Goal: Use online tool/utility: Utilize a website feature to perform a specific function

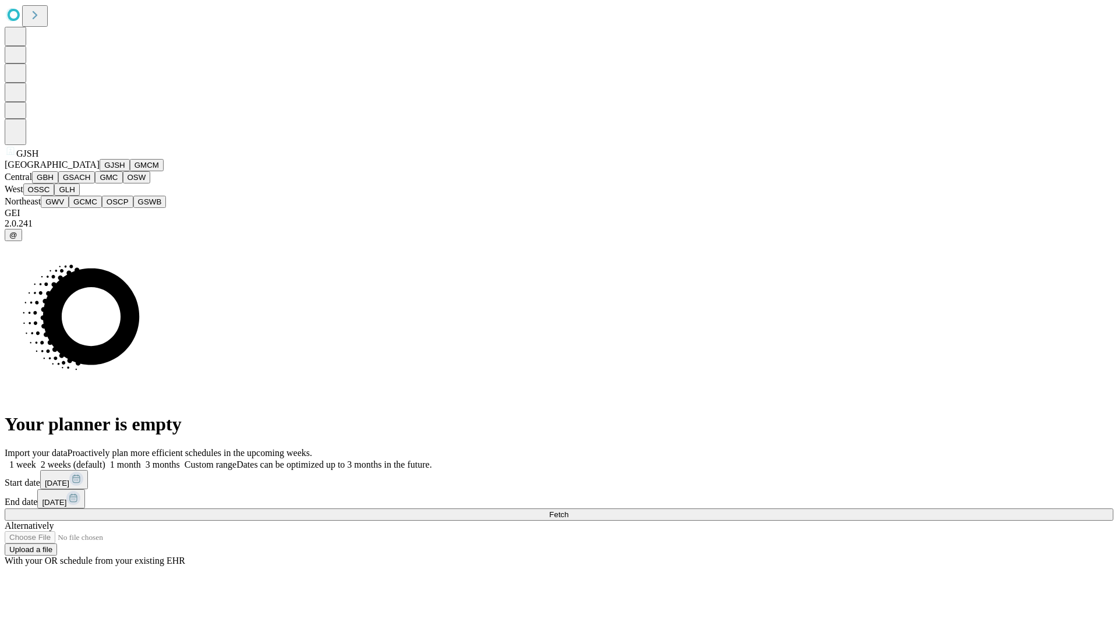
click at [100, 171] on button "GJSH" at bounding box center [115, 165] width 30 height 12
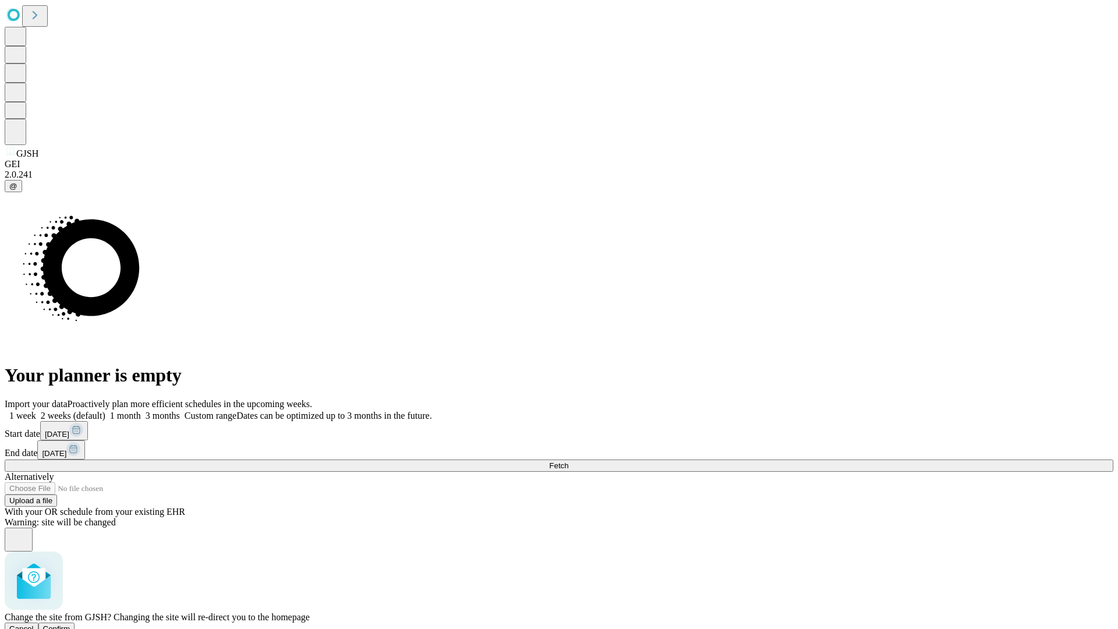
click at [70, 624] on span "Confirm" at bounding box center [56, 628] width 27 height 9
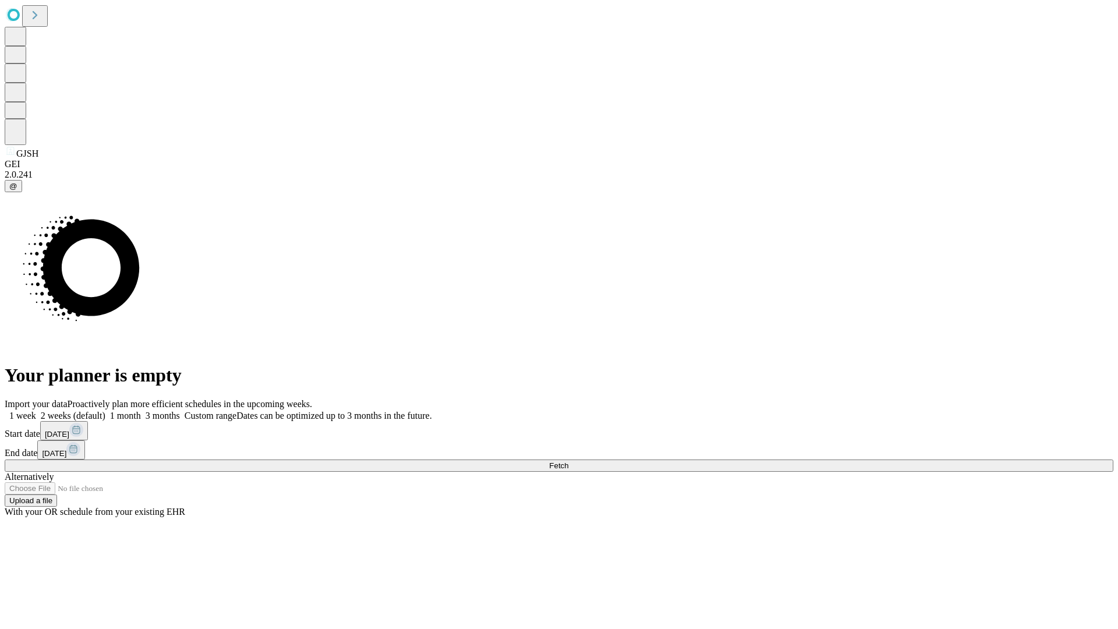
click at [141, 410] on label "1 month" at bounding box center [123, 415] width 36 height 10
click at [568, 461] on span "Fetch" at bounding box center [558, 465] width 19 height 9
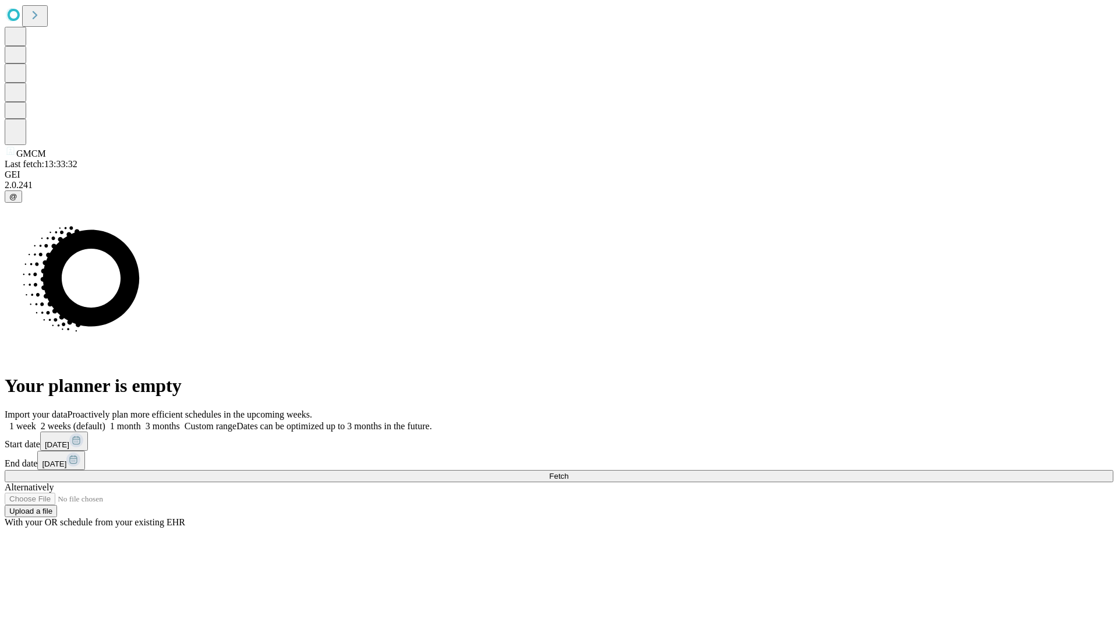
click at [141, 421] on label "1 month" at bounding box center [123, 426] width 36 height 10
click at [568, 472] on span "Fetch" at bounding box center [558, 476] width 19 height 9
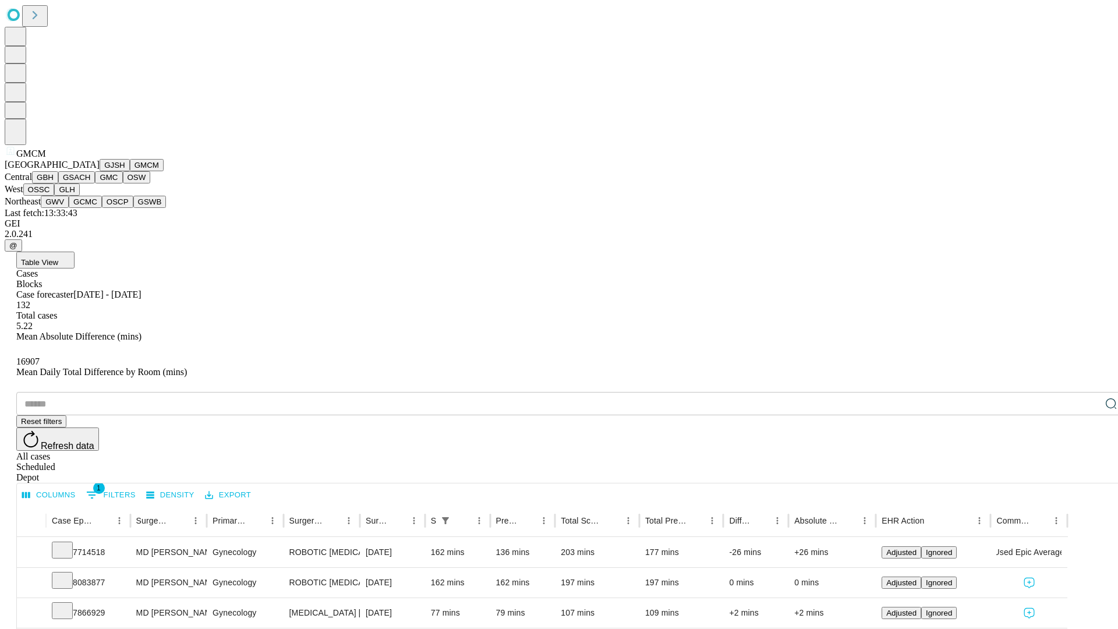
click at [58, 183] on button "GBH" at bounding box center [45, 177] width 26 height 12
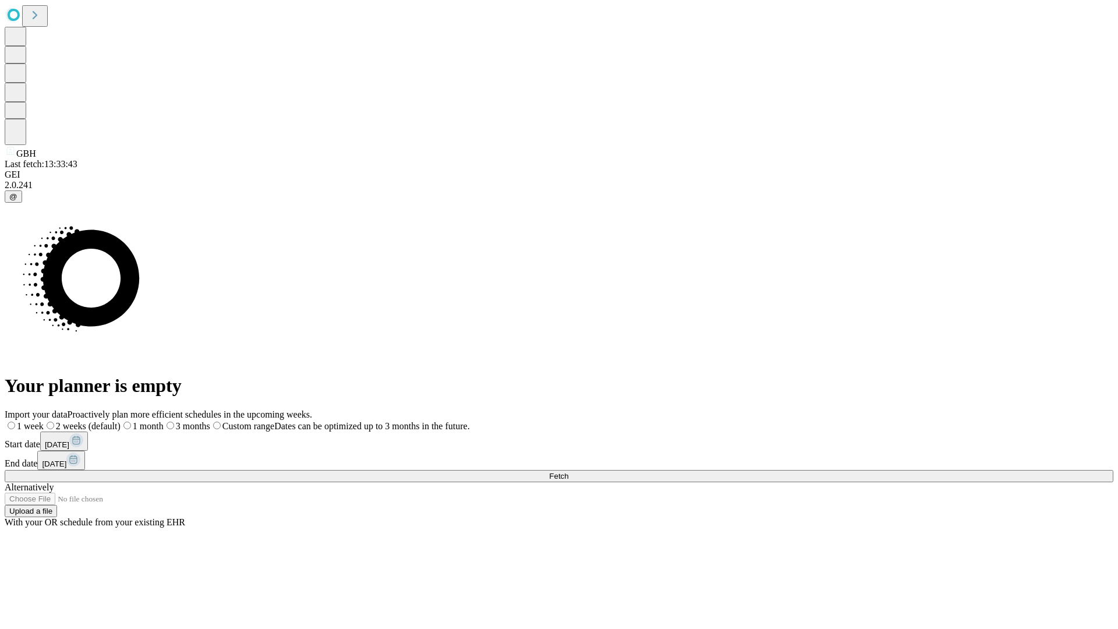
click at [164, 421] on label "1 month" at bounding box center [142, 426] width 43 height 10
click at [568, 472] on span "Fetch" at bounding box center [558, 476] width 19 height 9
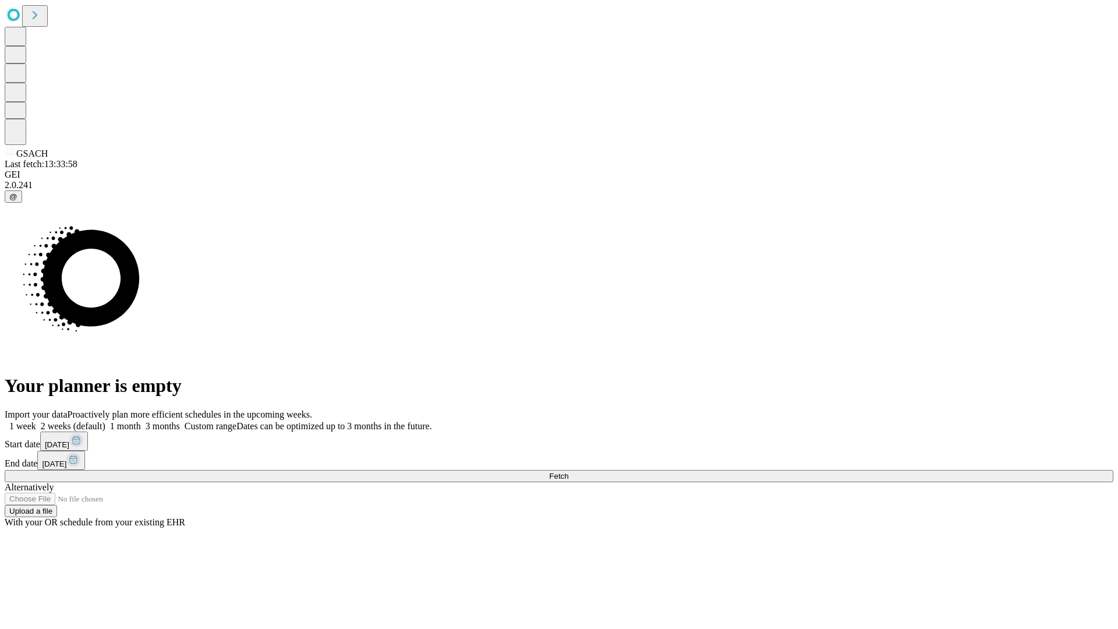
click at [141, 421] on label "1 month" at bounding box center [123, 426] width 36 height 10
click at [568, 472] on span "Fetch" at bounding box center [558, 476] width 19 height 9
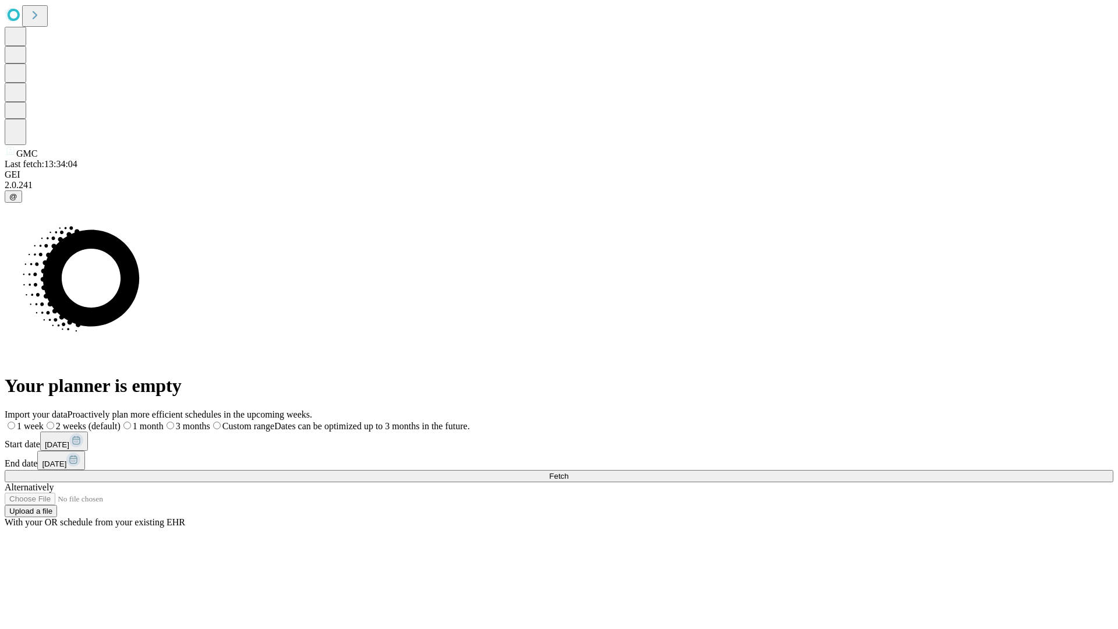
click at [568, 472] on span "Fetch" at bounding box center [558, 476] width 19 height 9
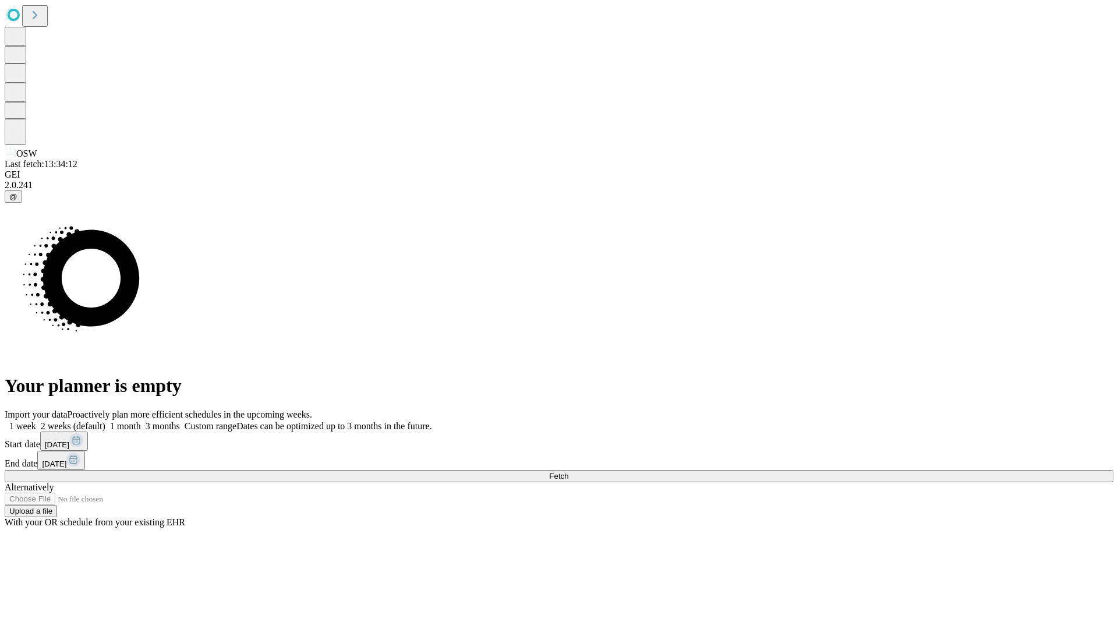
click at [568, 472] on span "Fetch" at bounding box center [558, 476] width 19 height 9
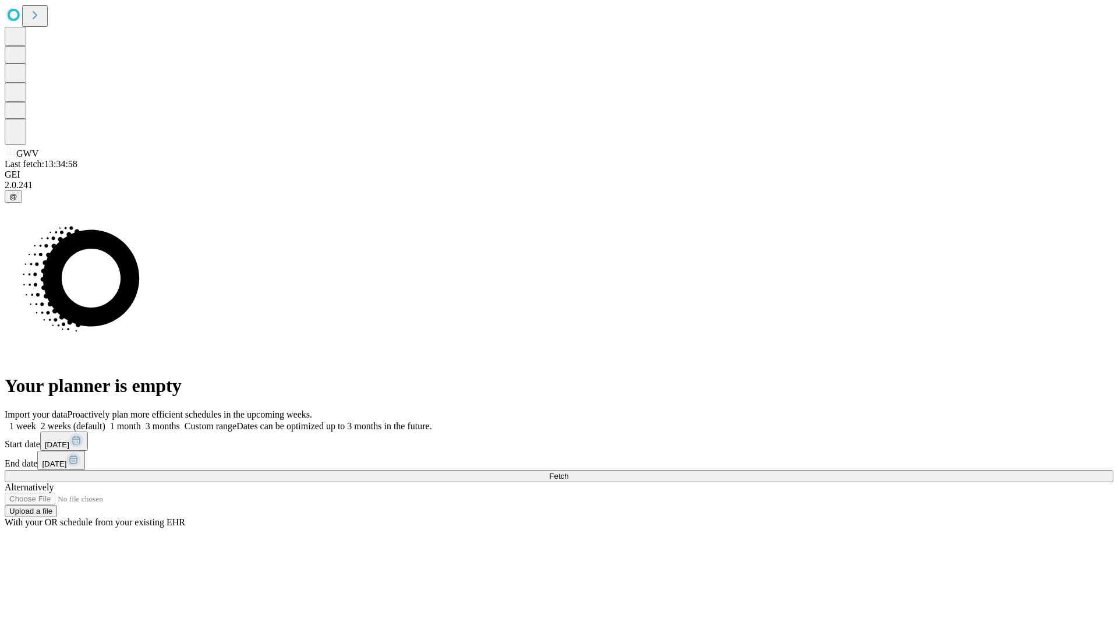
click at [141, 421] on label "1 month" at bounding box center [123, 426] width 36 height 10
click at [568, 472] on span "Fetch" at bounding box center [558, 476] width 19 height 9
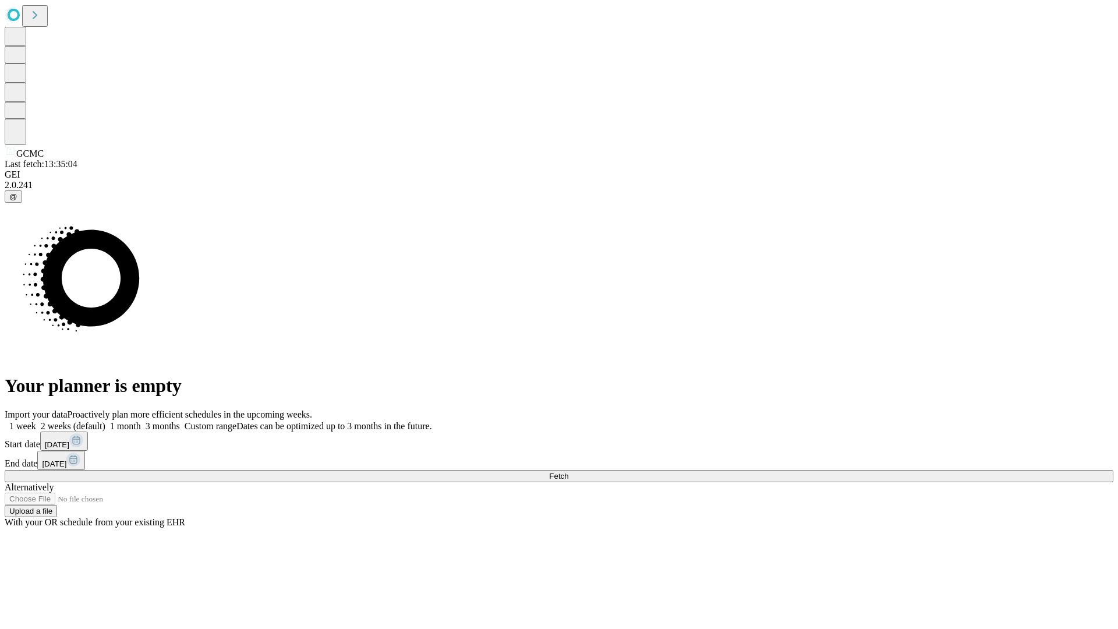
click at [141, 421] on label "1 month" at bounding box center [123, 426] width 36 height 10
click at [568, 472] on span "Fetch" at bounding box center [558, 476] width 19 height 9
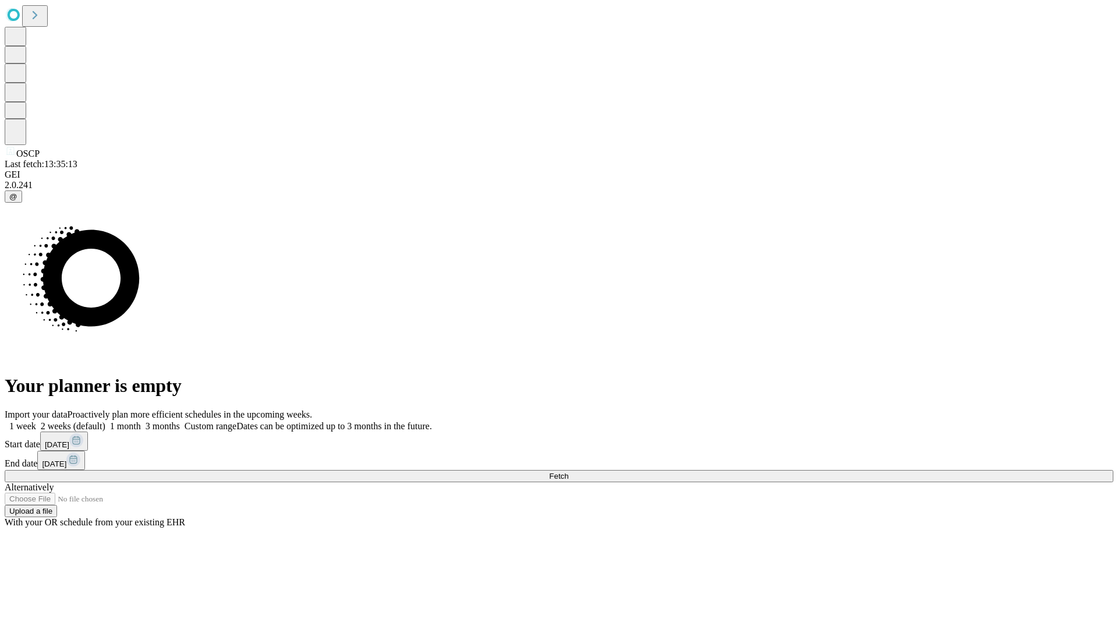
click at [141, 421] on label "1 month" at bounding box center [123, 426] width 36 height 10
click at [568, 472] on span "Fetch" at bounding box center [558, 476] width 19 height 9
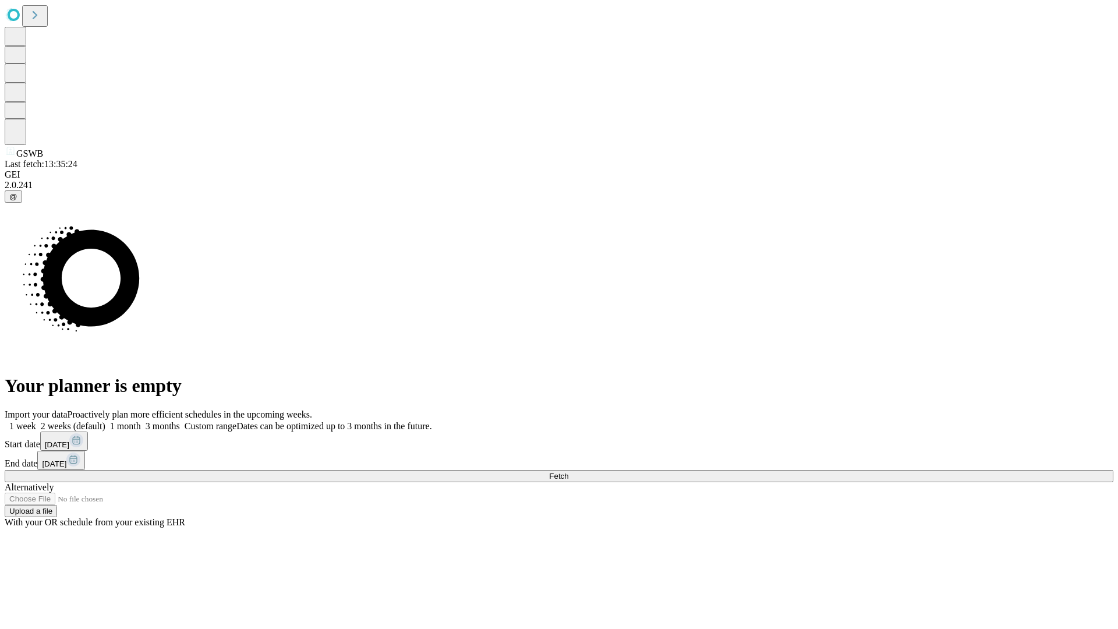
click at [141, 421] on label "1 month" at bounding box center [123, 426] width 36 height 10
click at [568, 472] on span "Fetch" at bounding box center [558, 476] width 19 height 9
